Goal: Information Seeking & Learning: Learn about a topic

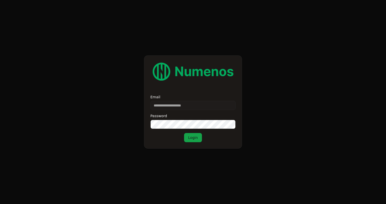
click at [170, 107] on input "Email" at bounding box center [192, 105] width 85 height 9
type input "**********"
click at [191, 144] on div "**********" at bounding box center [193, 101] width 98 height 93
click at [192, 139] on button "Login" at bounding box center [193, 137] width 18 height 9
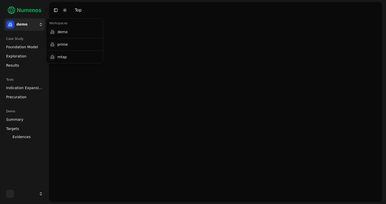
click at [30, 25] on html "demo Case Study Foundation Model Exploration Results Tools Indication Expansion…" at bounding box center [193, 102] width 386 height 204
click at [66, 60] on div "mtap" at bounding box center [74, 57] width 55 height 10
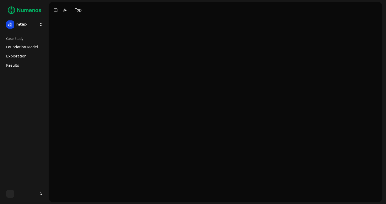
click at [34, 49] on span "Foundation Model" at bounding box center [22, 46] width 32 height 5
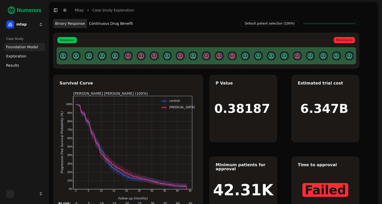
click at [23, 54] on span "Exploration" at bounding box center [16, 56] width 20 height 5
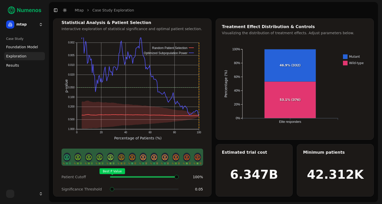
click at [30, 45] on span "Foundation Model" at bounding box center [22, 46] width 32 height 5
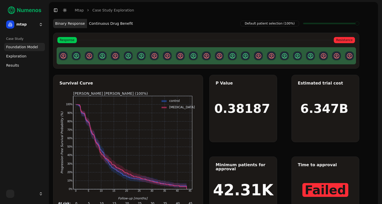
click at [26, 24] on html "mtap Case Study Foundation Model Exploration Results Toggle Sidebar Toggle Dark…" at bounding box center [191, 115] width 382 height 230
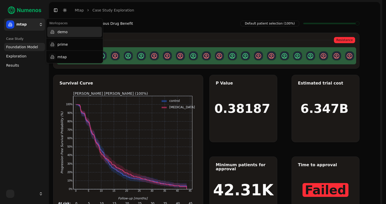
click at [70, 34] on div "demo" at bounding box center [74, 32] width 55 height 10
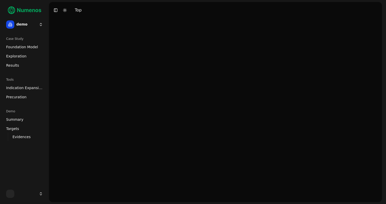
click at [15, 65] on span "Results" at bounding box center [12, 65] width 13 height 5
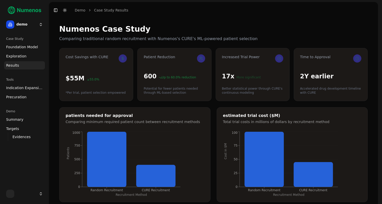
click at [20, 55] on span "Exploration" at bounding box center [16, 56] width 20 height 5
click at [20, 45] on span "Foundation Model" at bounding box center [22, 46] width 32 height 5
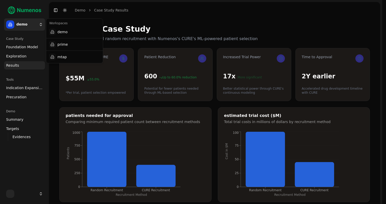
click at [37, 25] on html "25 demo Case Study Foundation Model Exploration Results Tools Indication Expans…" at bounding box center [193, 182] width 386 height 364
click at [67, 44] on div "prime" at bounding box center [74, 44] width 55 height 10
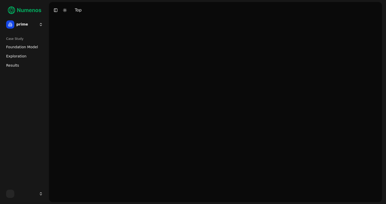
click at [26, 49] on span "Foundation Model" at bounding box center [22, 46] width 32 height 5
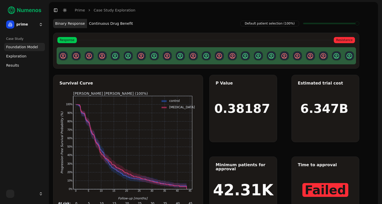
click at [110, 22] on button "Continuous Drug Benefit" at bounding box center [111, 23] width 48 height 9
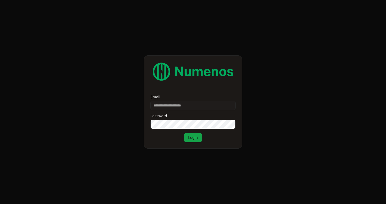
click at [169, 107] on input "Email" at bounding box center [192, 105] width 85 height 9
type input "**********"
click at [190, 135] on button "Login" at bounding box center [193, 137] width 18 height 9
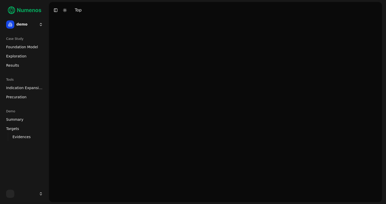
click at [22, 49] on span "Foundation Model" at bounding box center [22, 46] width 32 height 5
click at [18, 56] on span "Exploration" at bounding box center [16, 56] width 20 height 5
click at [18, 63] on span "Results" at bounding box center [12, 65] width 13 height 5
